Goal: Use online tool/utility

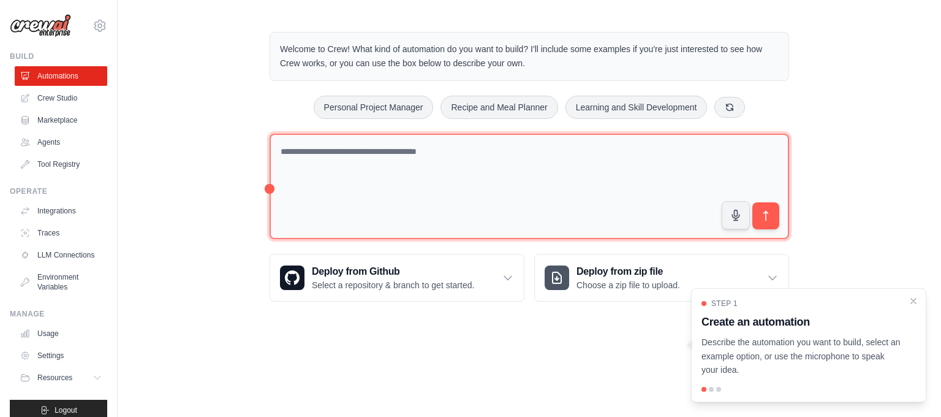
click at [325, 154] on textarea at bounding box center [530, 187] width 520 height 106
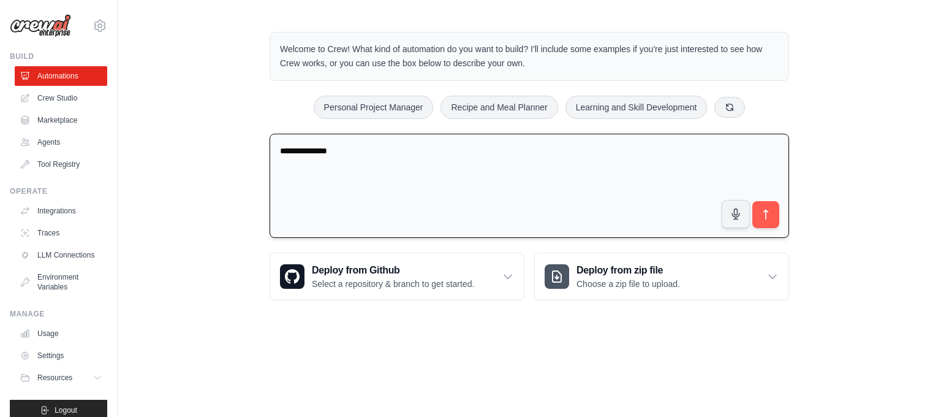
type textarea "**********"
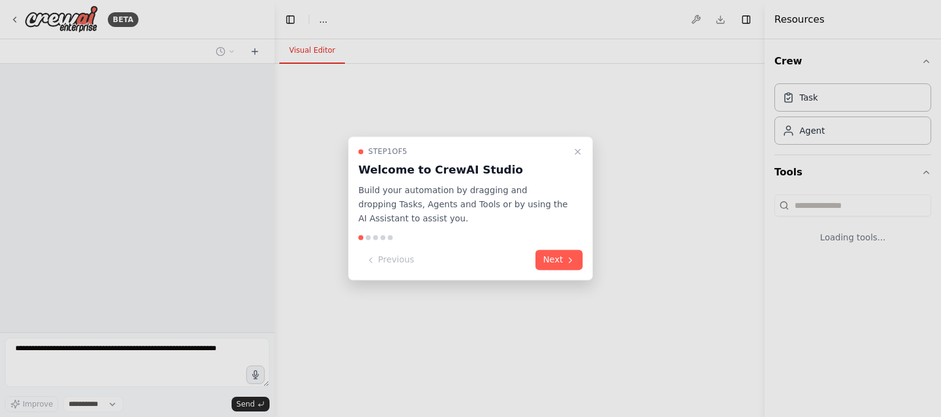
select select "****"
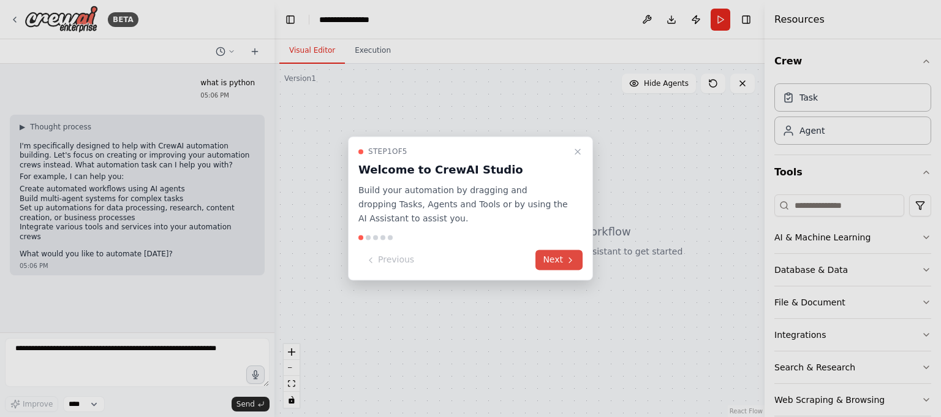
click at [555, 262] on button "Next" at bounding box center [559, 260] width 47 height 20
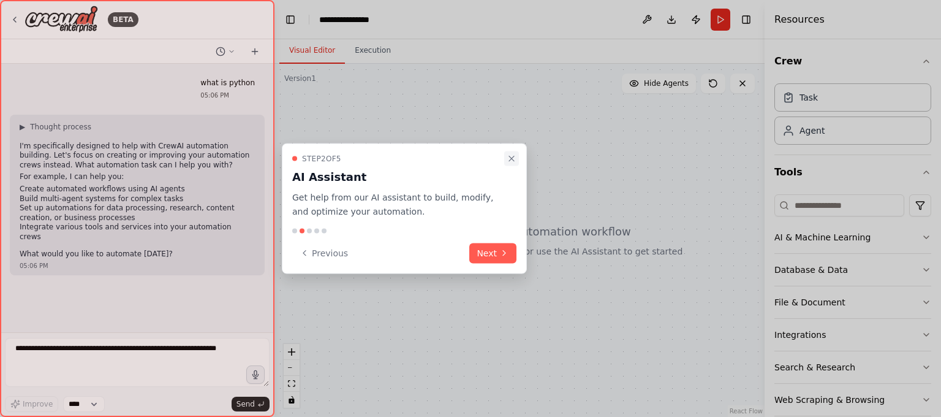
click at [515, 159] on icon "Close walkthrough" at bounding box center [512, 159] width 10 height 10
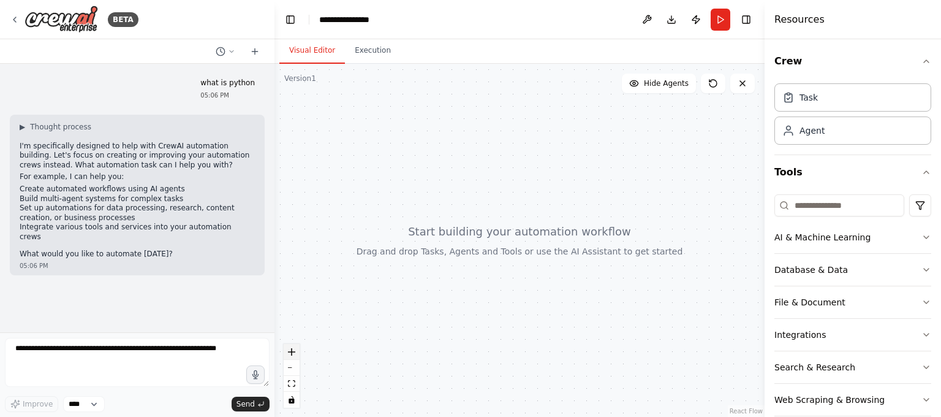
click at [284, 347] on button "zoom in" at bounding box center [292, 352] width 16 height 16
click at [291, 350] on icon "zoom in" at bounding box center [291, 351] width 7 height 7
click at [370, 149] on div at bounding box center [520, 240] width 490 height 353
click at [810, 270] on button "Database & Data" at bounding box center [853, 270] width 157 height 32
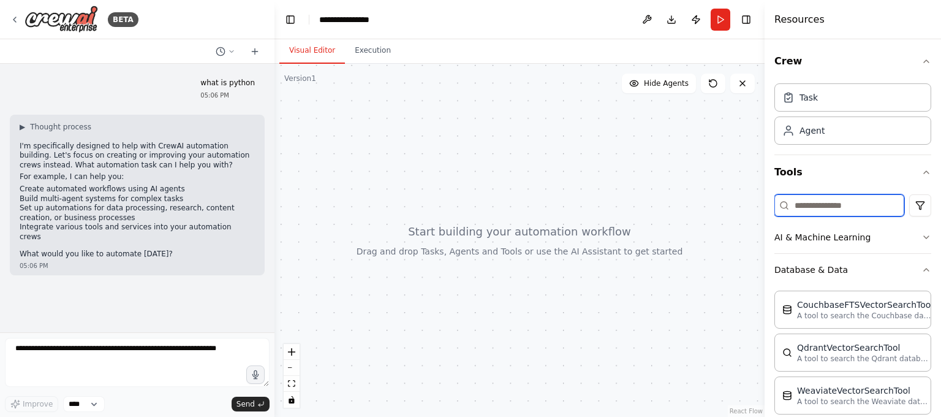
click at [825, 208] on input at bounding box center [840, 205] width 130 height 22
click at [819, 270] on button "Database & Data" at bounding box center [853, 270] width 157 height 32
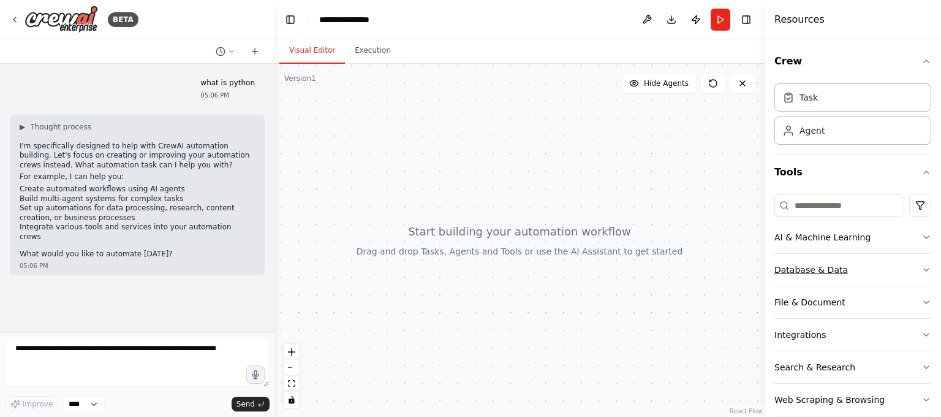
click at [819, 270] on button "Database & Data" at bounding box center [853, 270] width 157 height 32
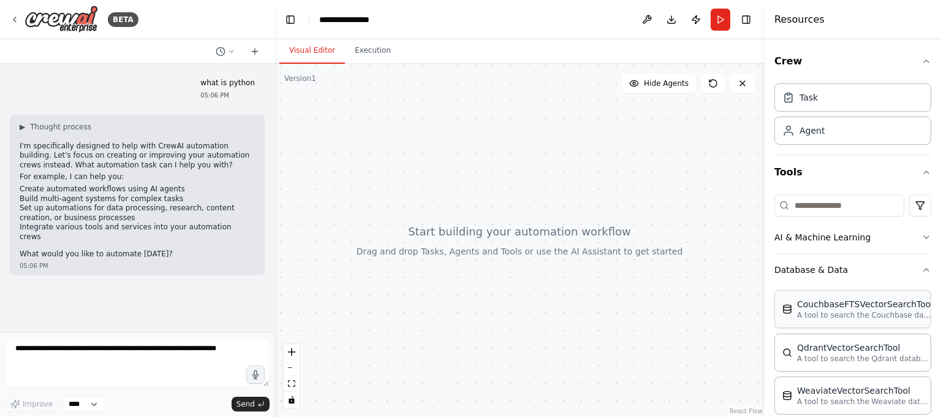
scroll to position [155, 0]
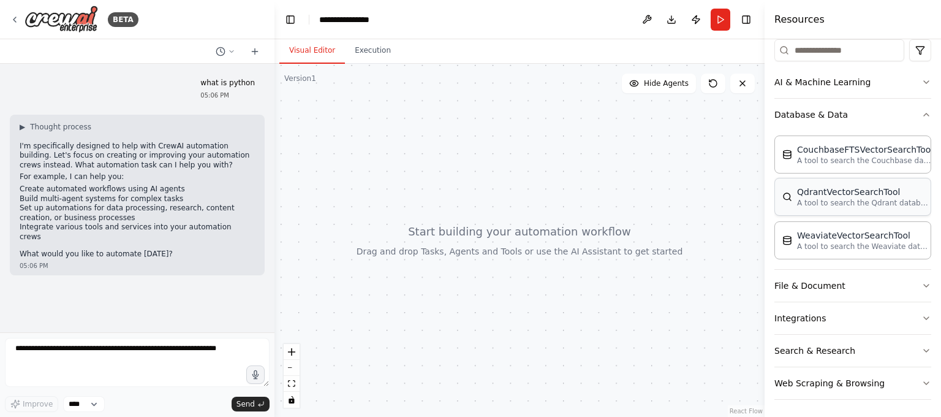
click at [829, 192] on div "QdrantVectorSearchTool" at bounding box center [864, 192] width 135 height 12
click at [711, 84] on icon at bounding box center [713, 83] width 10 height 10
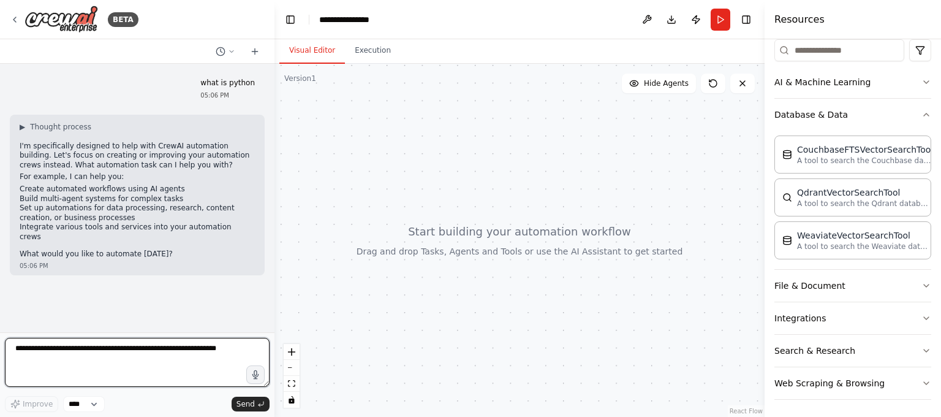
click at [51, 368] on textarea at bounding box center [137, 362] width 265 height 49
type textarea "**********"
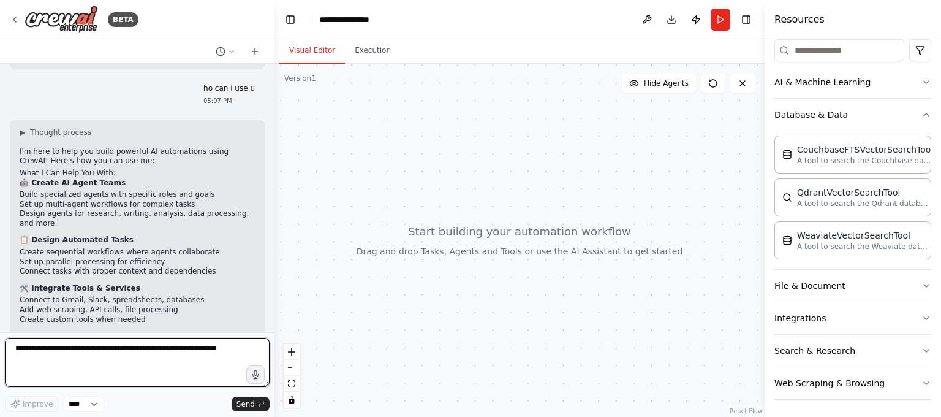
scroll to position [321, 0]
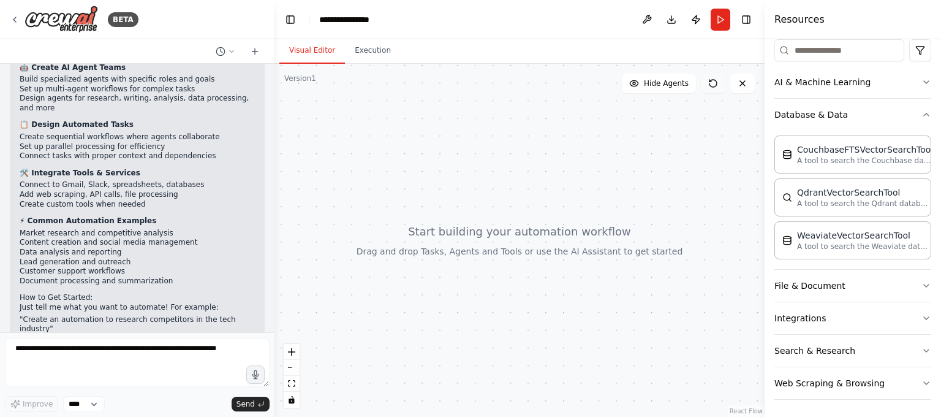
click at [708, 82] on icon at bounding box center [713, 83] width 10 height 10
click at [290, 350] on icon "zoom in" at bounding box center [291, 351] width 7 height 7
click at [363, 252] on div at bounding box center [520, 240] width 490 height 353
drag, startPoint x: 365, startPoint y: 237, endPoint x: 531, endPoint y: 224, distance: 166.6
click at [534, 229] on div at bounding box center [520, 240] width 490 height 353
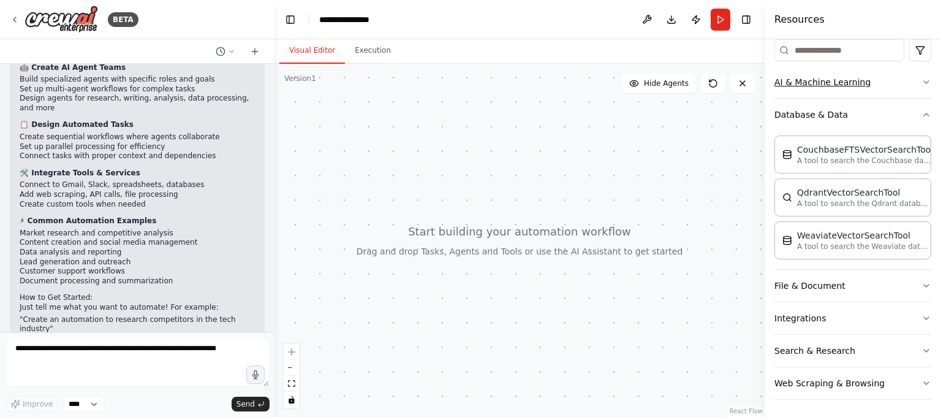
click at [784, 85] on button "AI & Machine Learning" at bounding box center [853, 82] width 157 height 32
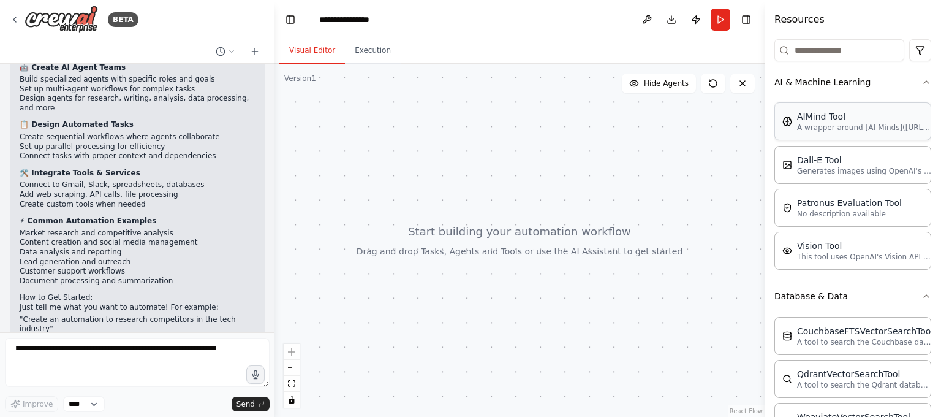
click at [797, 119] on div "AIMind Tool" at bounding box center [864, 116] width 135 height 12
click at [373, 162] on div at bounding box center [520, 240] width 490 height 353
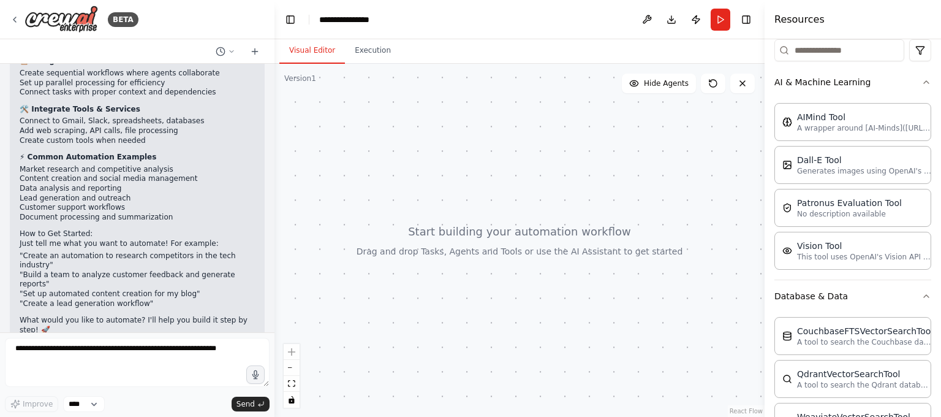
scroll to position [385, 0]
